Goal: Navigation & Orientation: Understand site structure

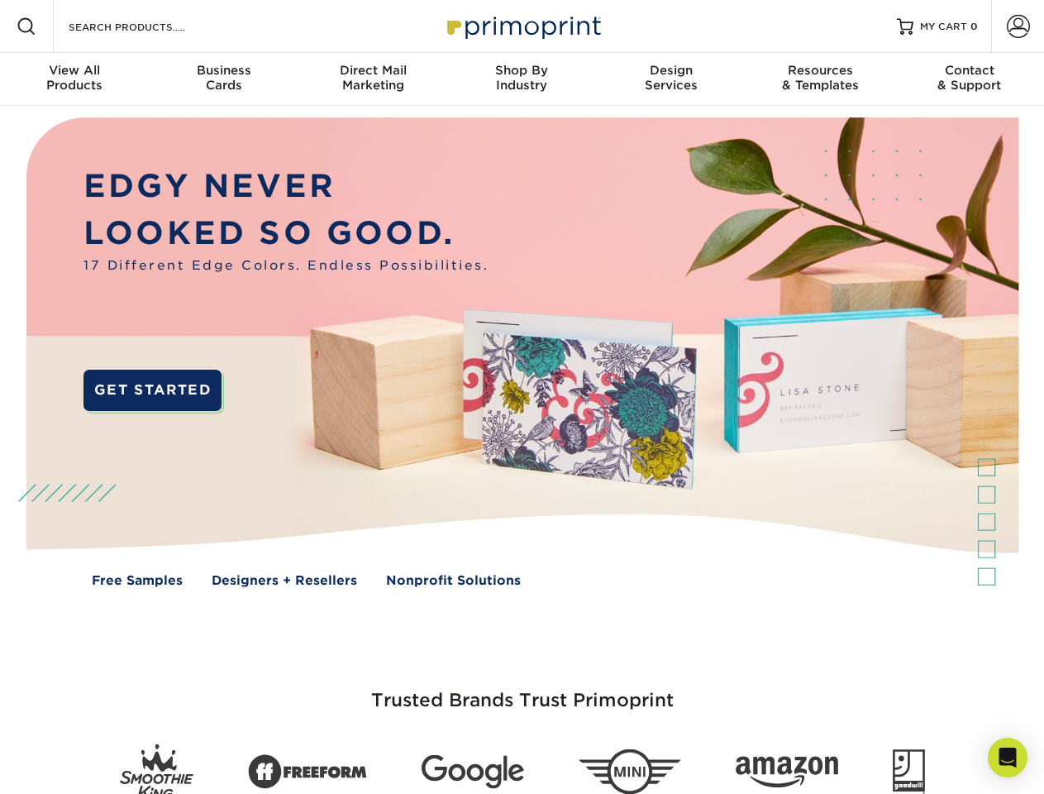
click at [522, 397] on img at bounding box center [521, 364] width 1033 height 517
click at [26, 26] on span at bounding box center [27, 27] width 20 height 20
click at [1018, 26] on span at bounding box center [1018, 26] width 23 height 23
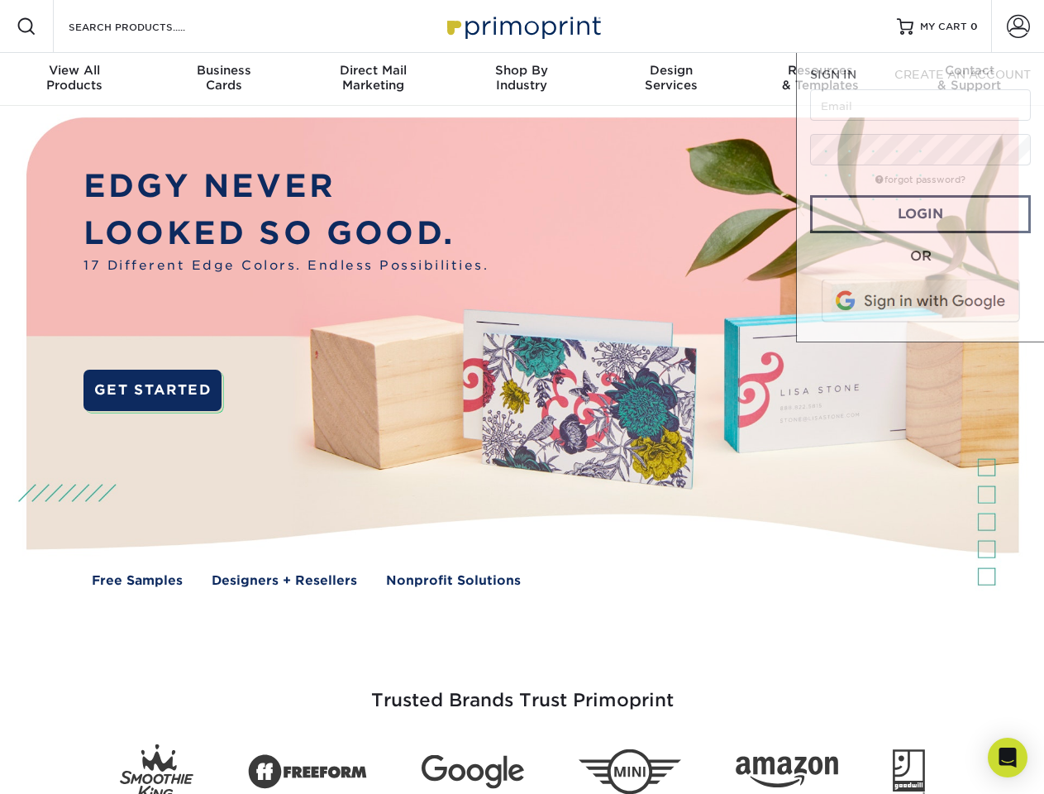
click at [74, 79] on div "View All Products" at bounding box center [74, 78] width 149 height 30
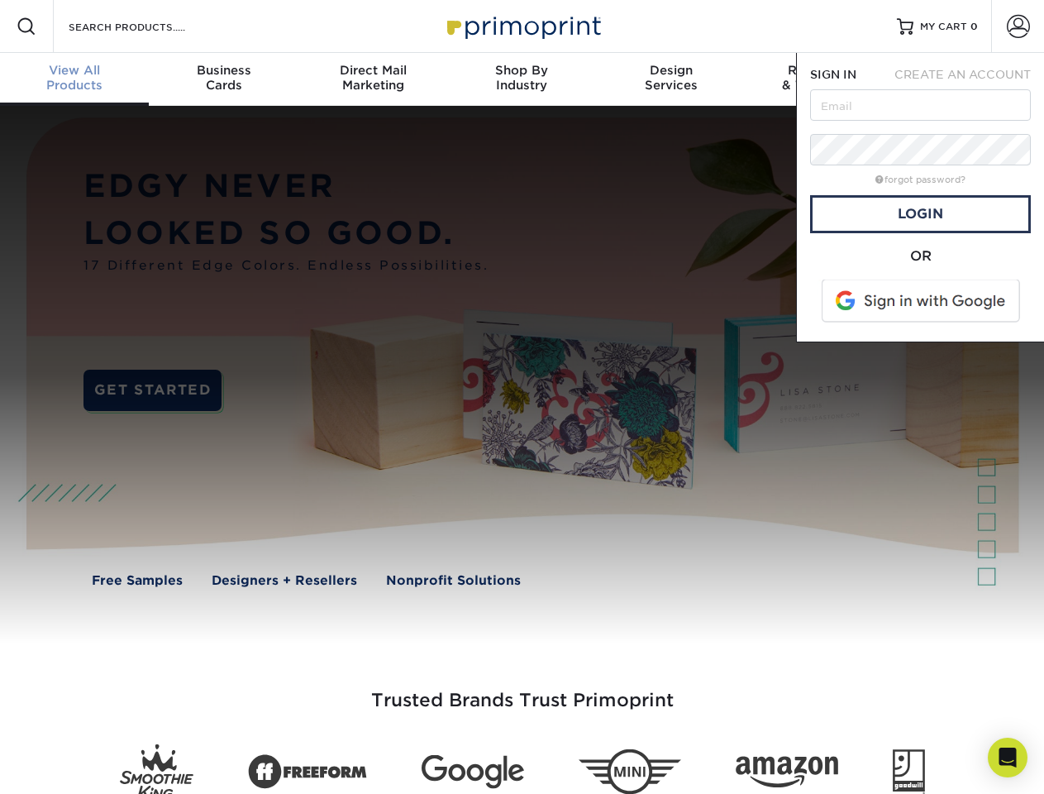
click at [223, 79] on div "Business Cards" at bounding box center [223, 78] width 149 height 30
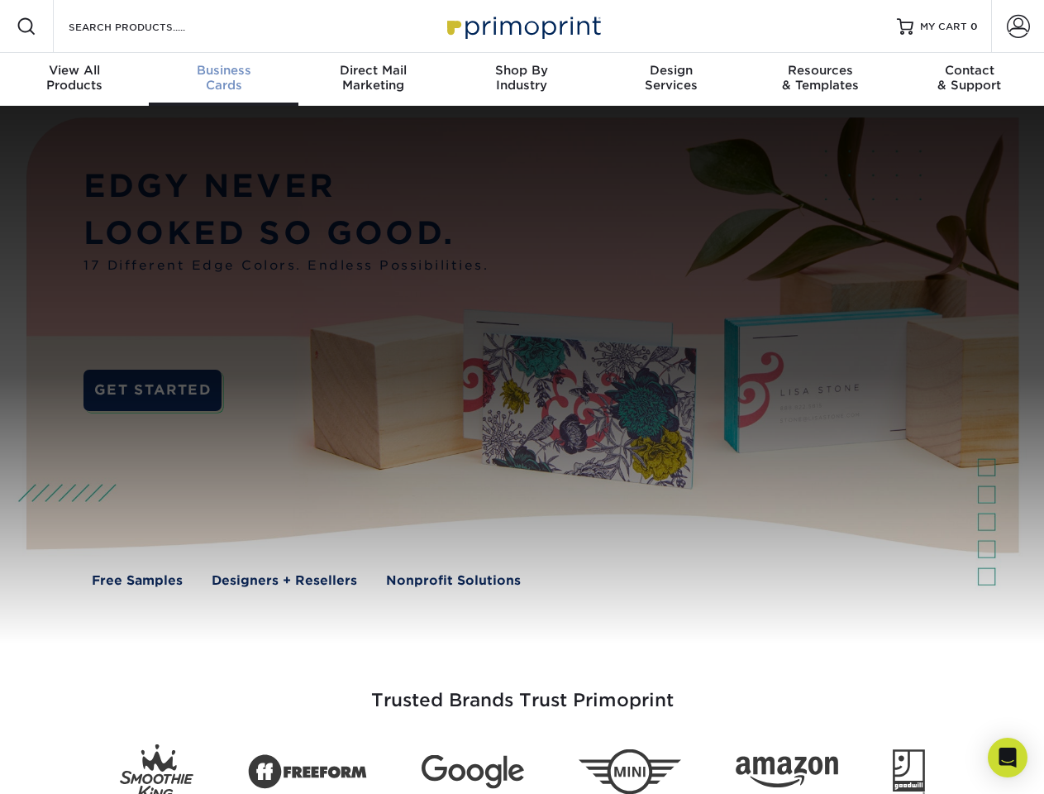
click at [373, 79] on div "Direct Mail Marketing" at bounding box center [372, 78] width 149 height 30
click at [522, 79] on div "Shop By Industry" at bounding box center [521, 78] width 149 height 30
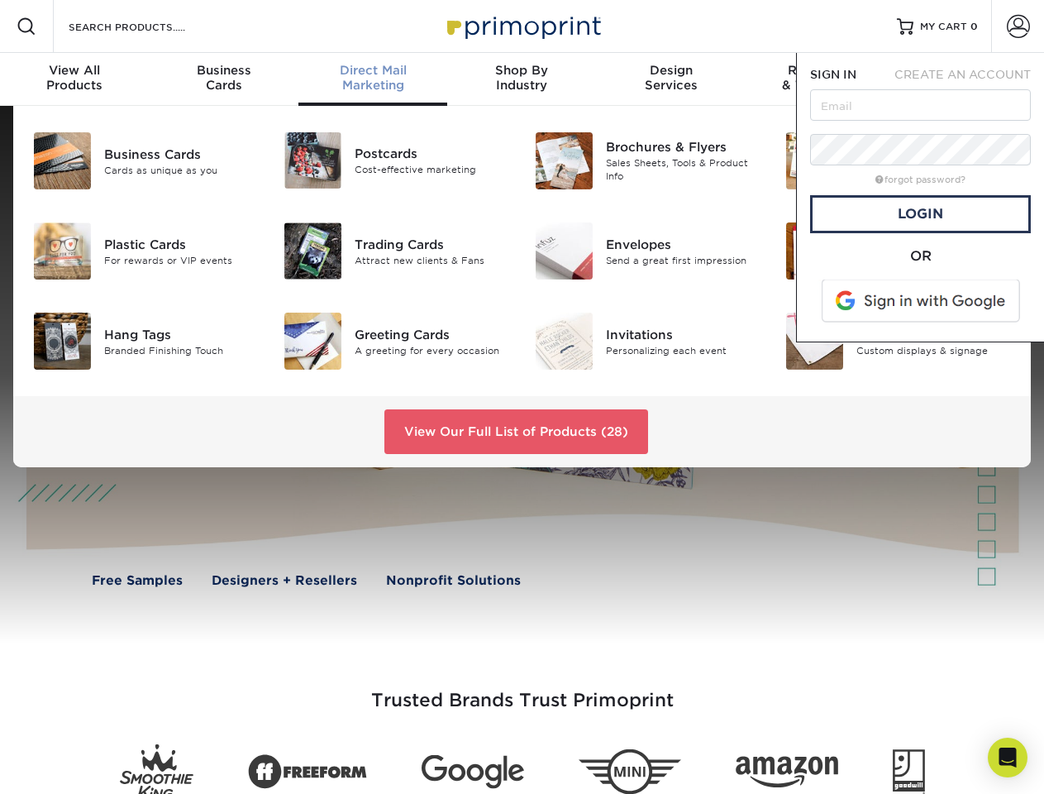
click at [671, 79] on div "Design Services" at bounding box center [671, 78] width 149 height 30
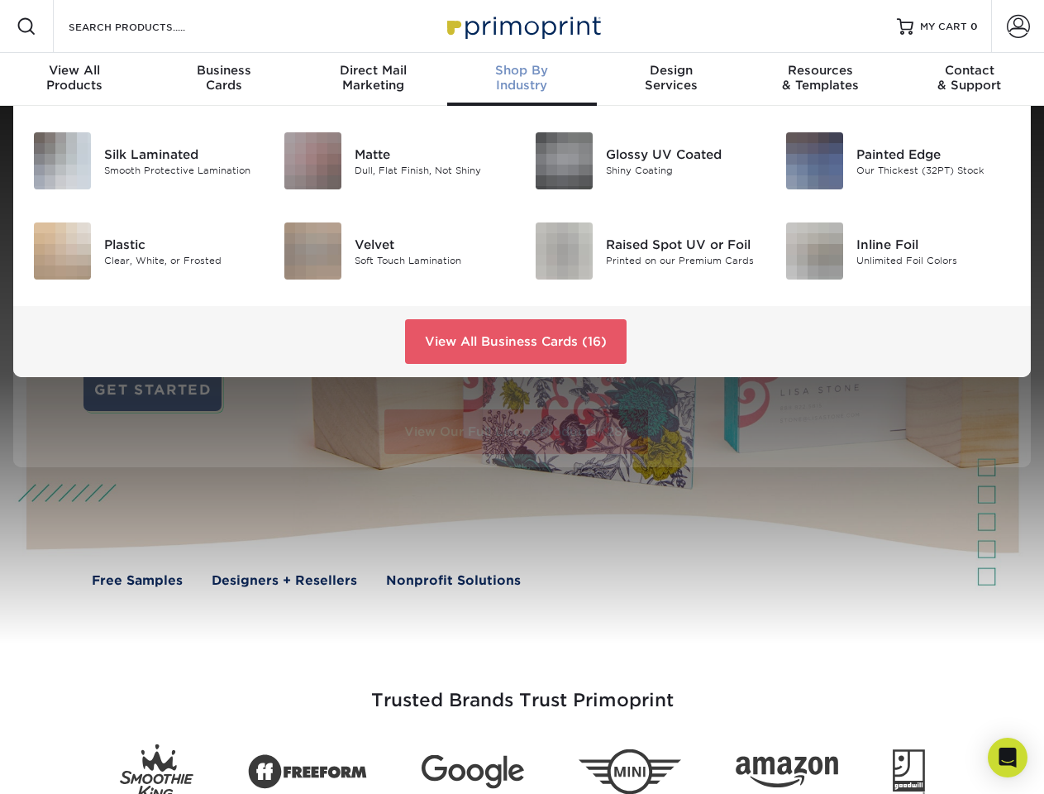
click at [820, 79] on span "SIGN IN" at bounding box center [833, 74] width 46 height 13
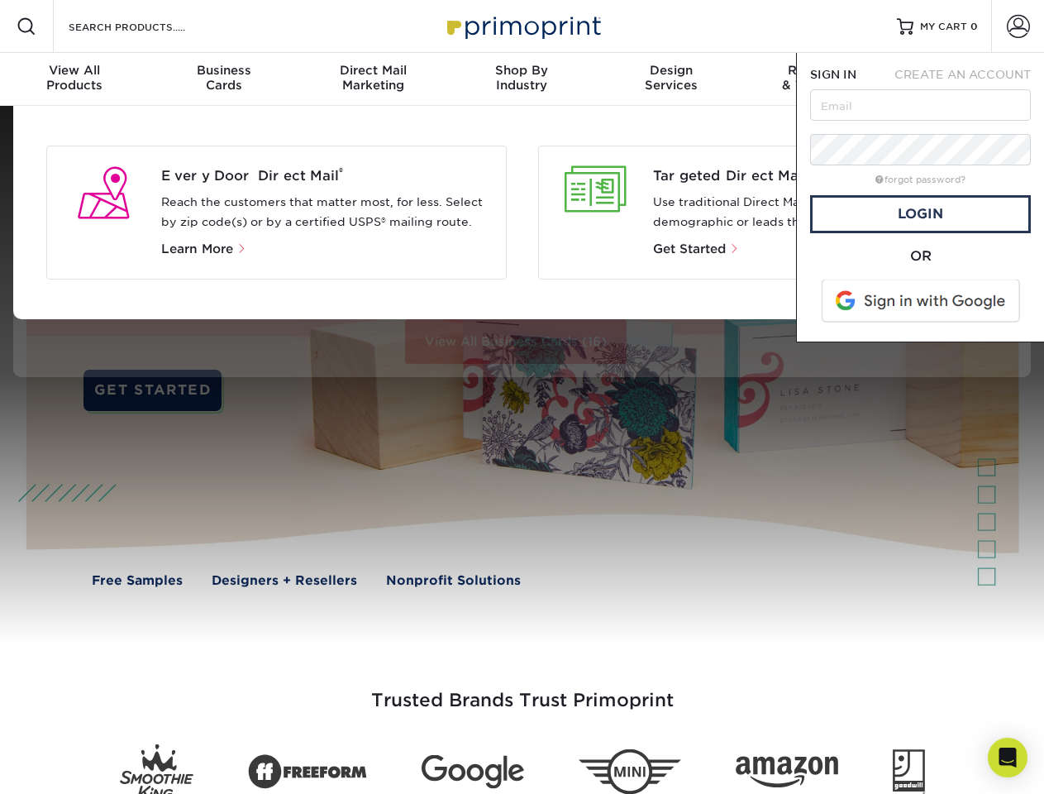
click at [970, 79] on div "Contact & Support" at bounding box center [969, 78] width 149 height 30
